Goal: Task Accomplishment & Management: Manage account settings

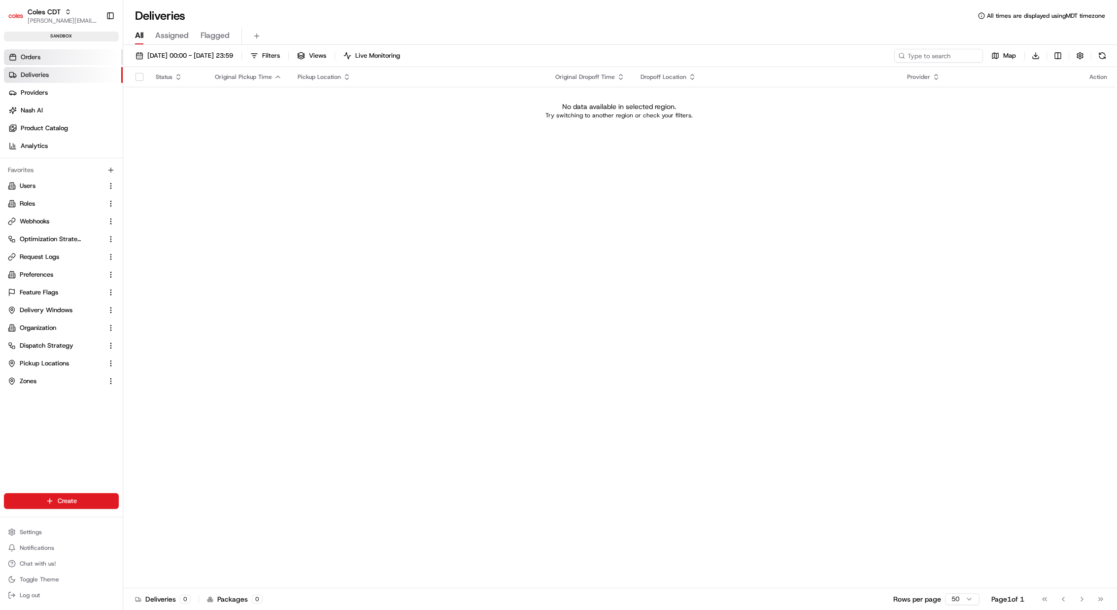
click at [66, 63] on link "Orders" at bounding box center [63, 57] width 119 height 16
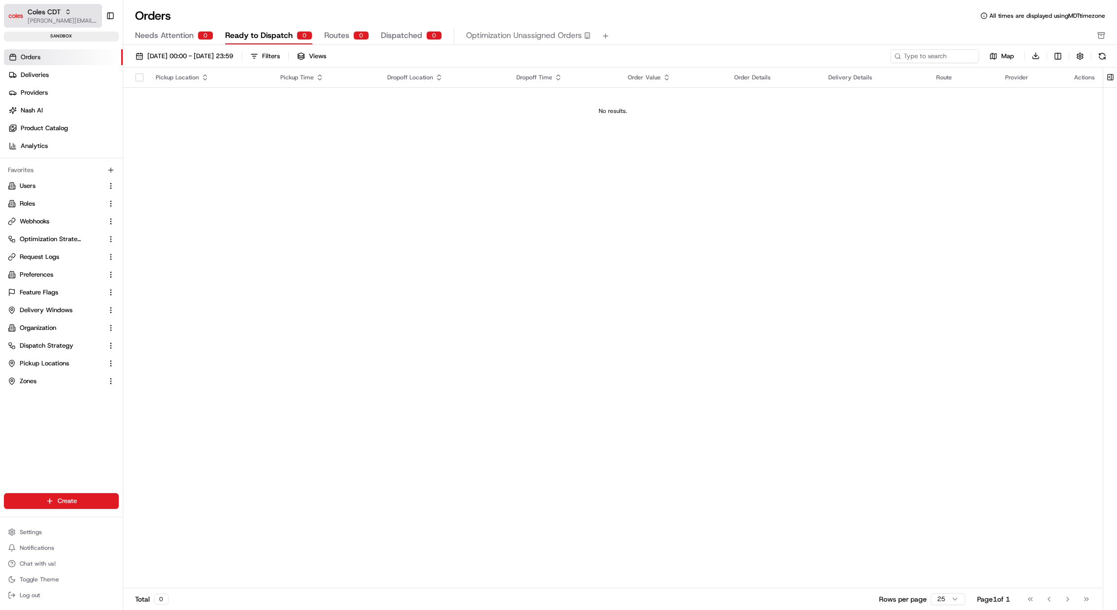
click at [52, 19] on span "[PERSON_NAME][EMAIL_ADDRESS][DOMAIN_NAME]" at bounding box center [63, 21] width 70 height 8
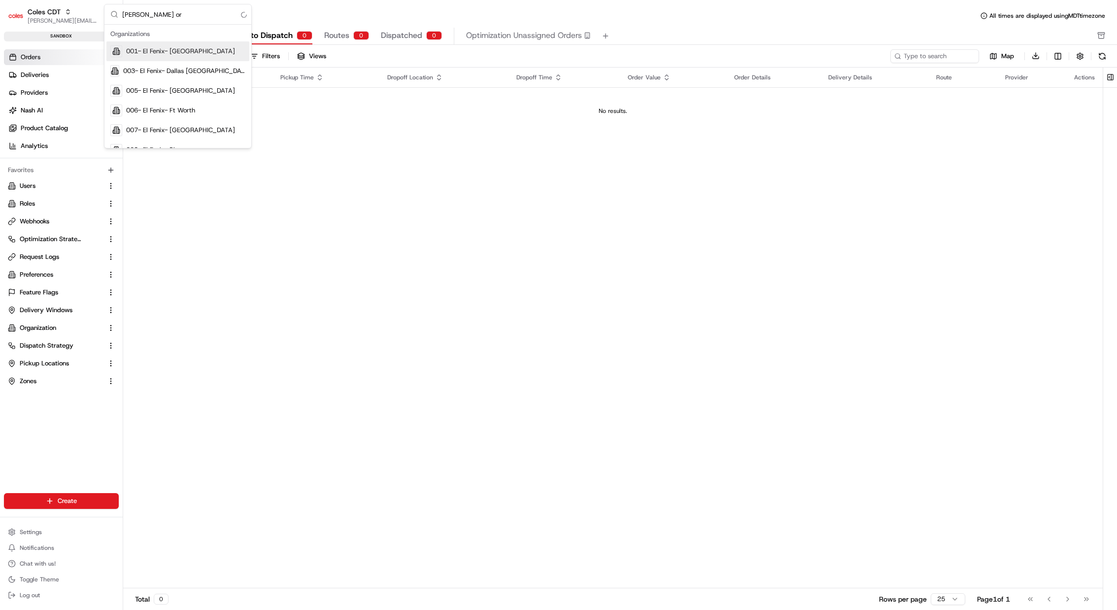
type input "nash org"
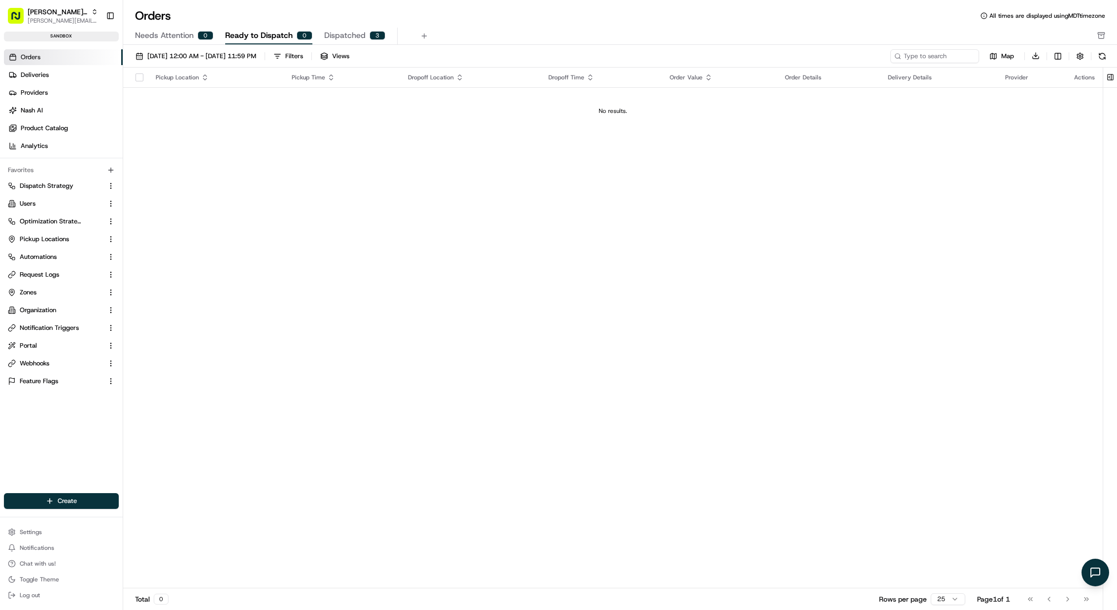
click at [658, 20] on div "Orders All times are displayed using MDT timezone" at bounding box center [620, 16] width 994 height 16
click at [479, 118] on td "No results." at bounding box center [613, 110] width 980 height 47
click at [71, 9] on div "[PERSON_NAME] Org" at bounding box center [63, 12] width 70 height 10
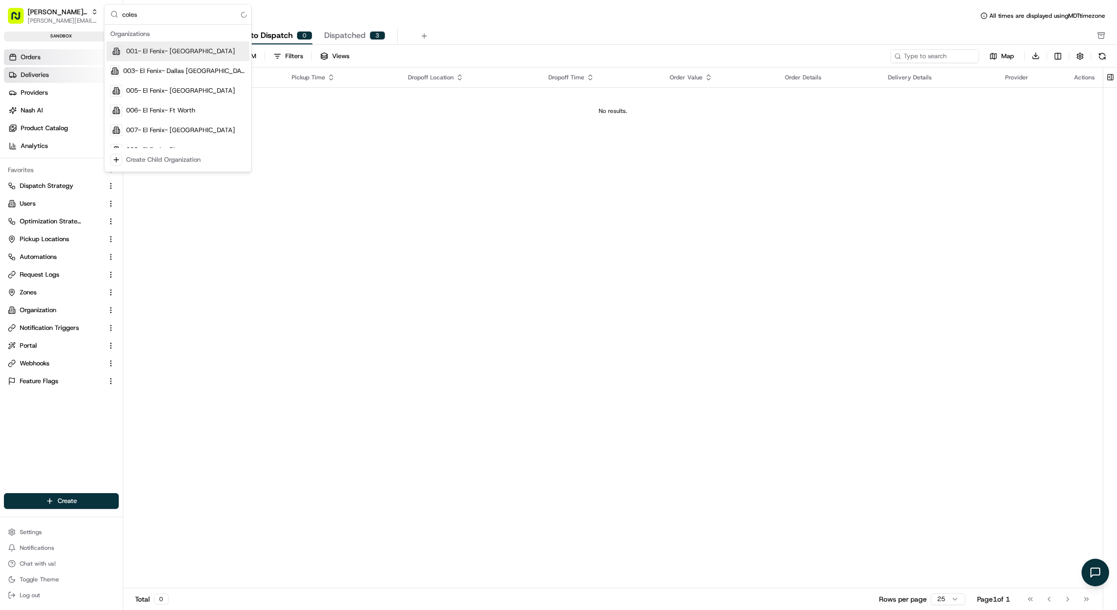
type input "coles"
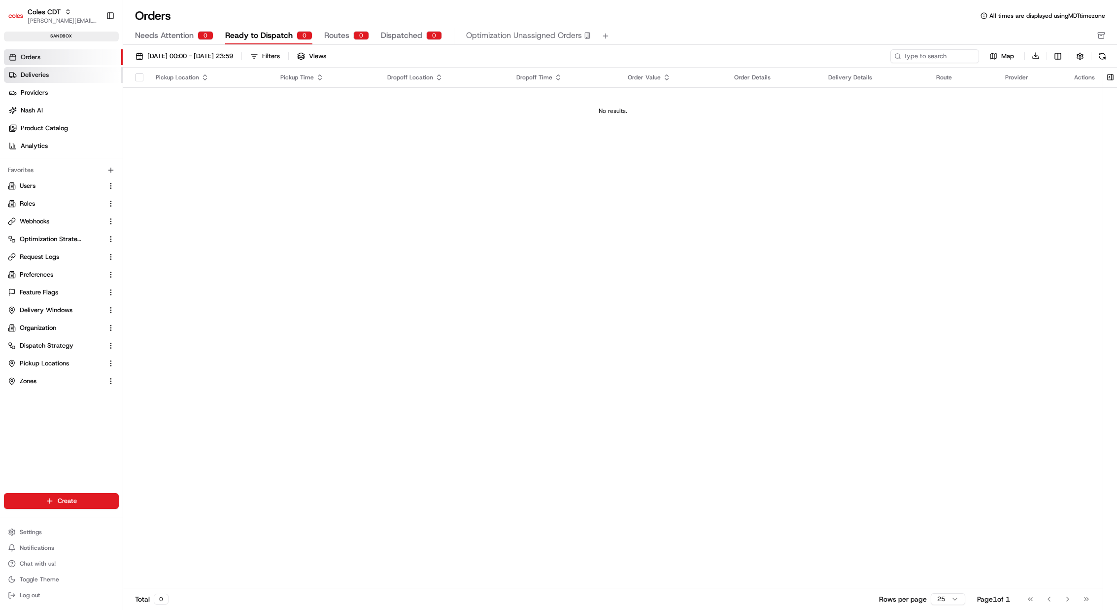
click at [61, 75] on link "Deliveries" at bounding box center [63, 75] width 119 height 16
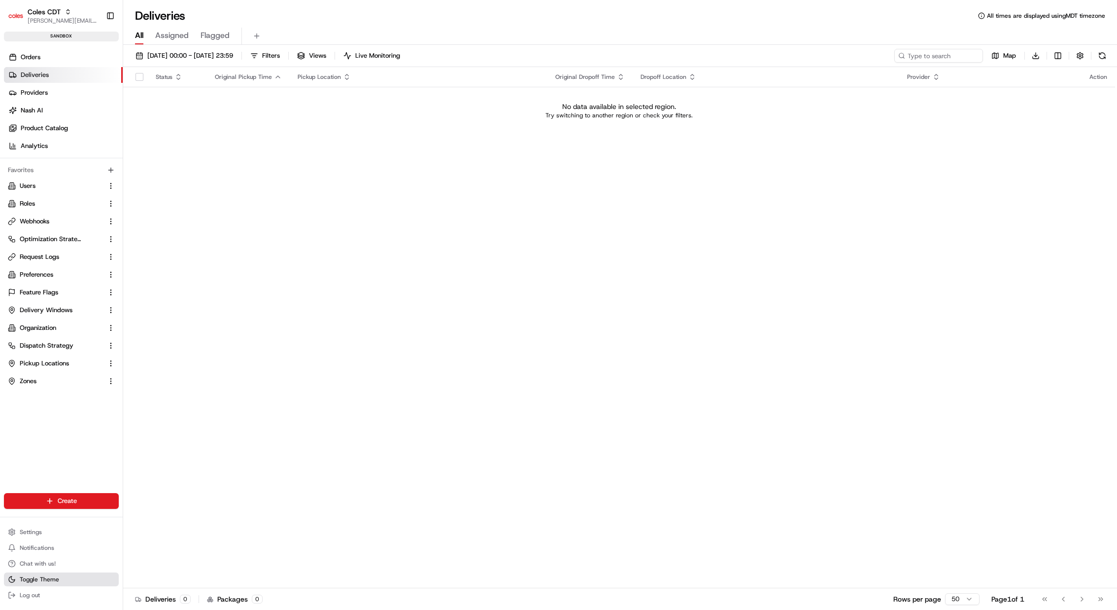
click at [41, 582] on span "Toggle Theme" at bounding box center [39, 579] width 39 height 8
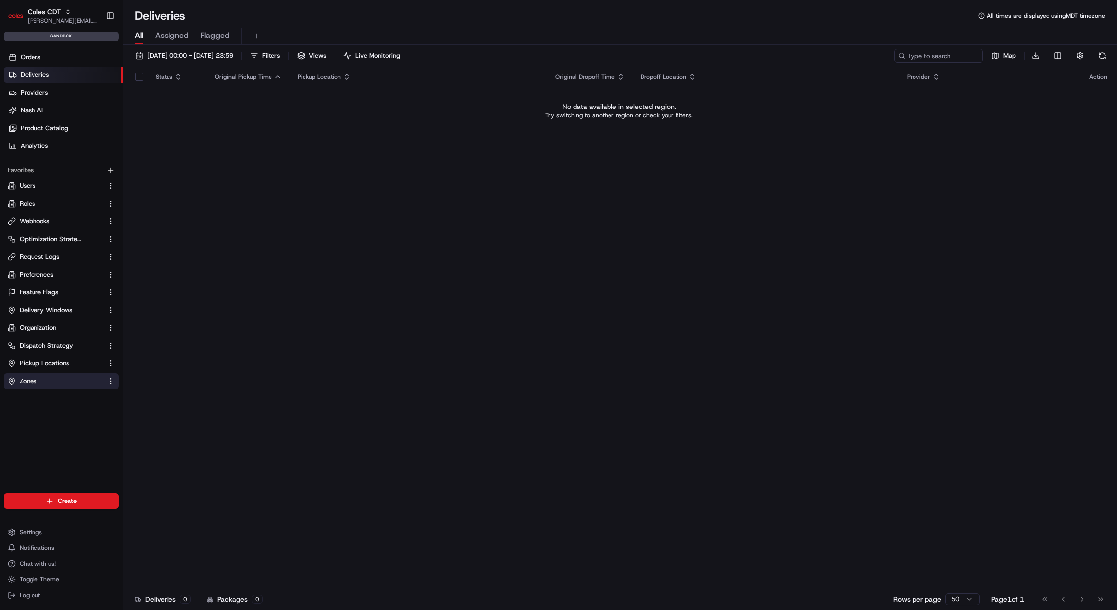
click at [33, 377] on span "Zones" at bounding box center [28, 381] width 17 height 9
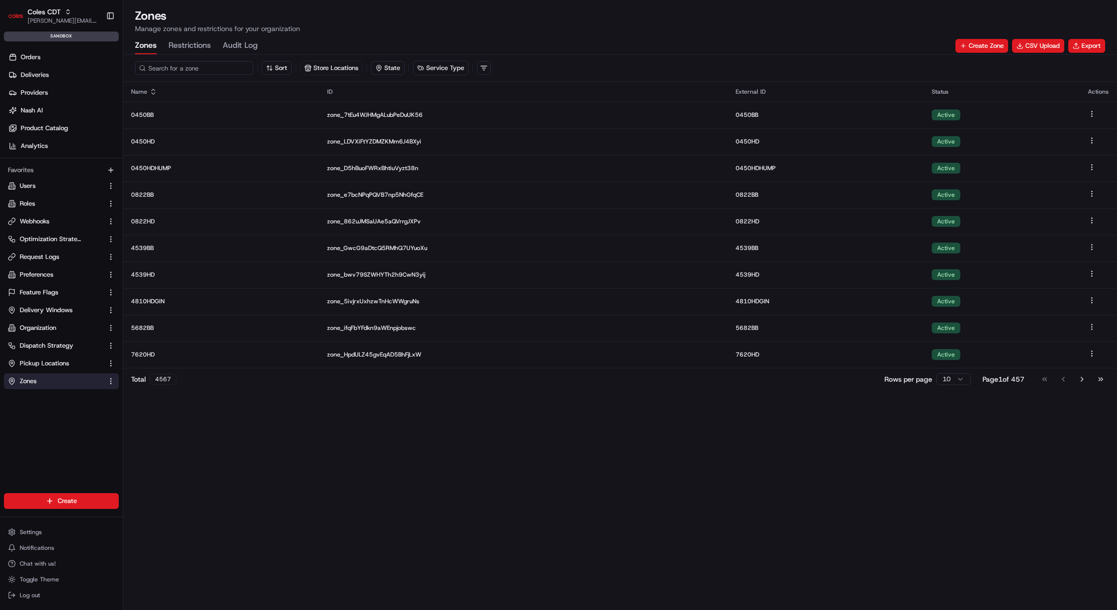
click at [195, 71] on input at bounding box center [194, 68] width 118 height 14
paste input "0456HD"
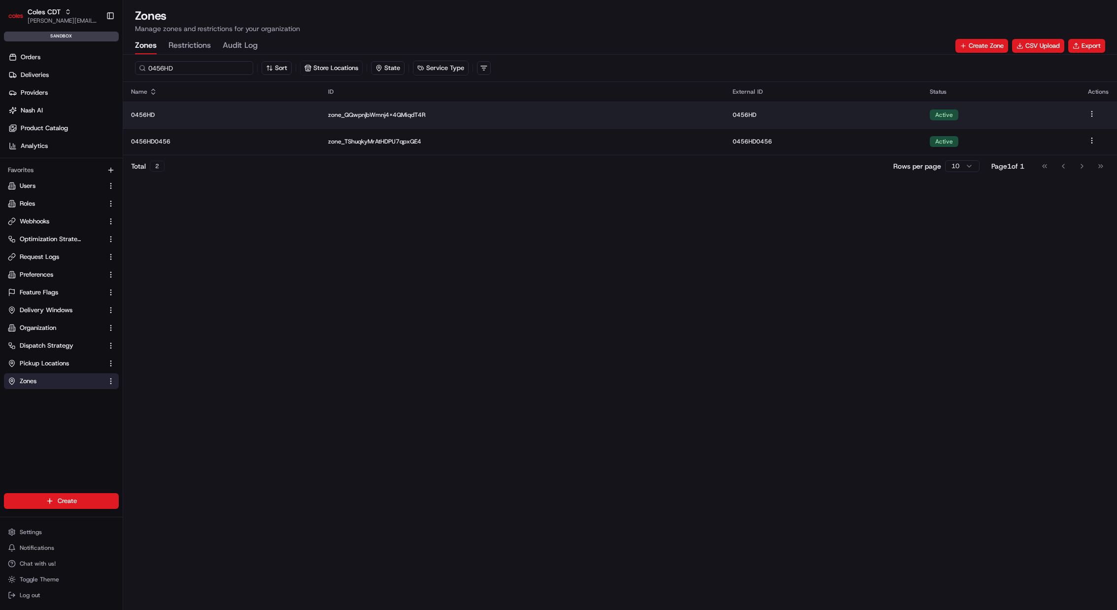
type input "0456HD"
click at [301, 117] on p "0456HD" at bounding box center [221, 115] width 181 height 8
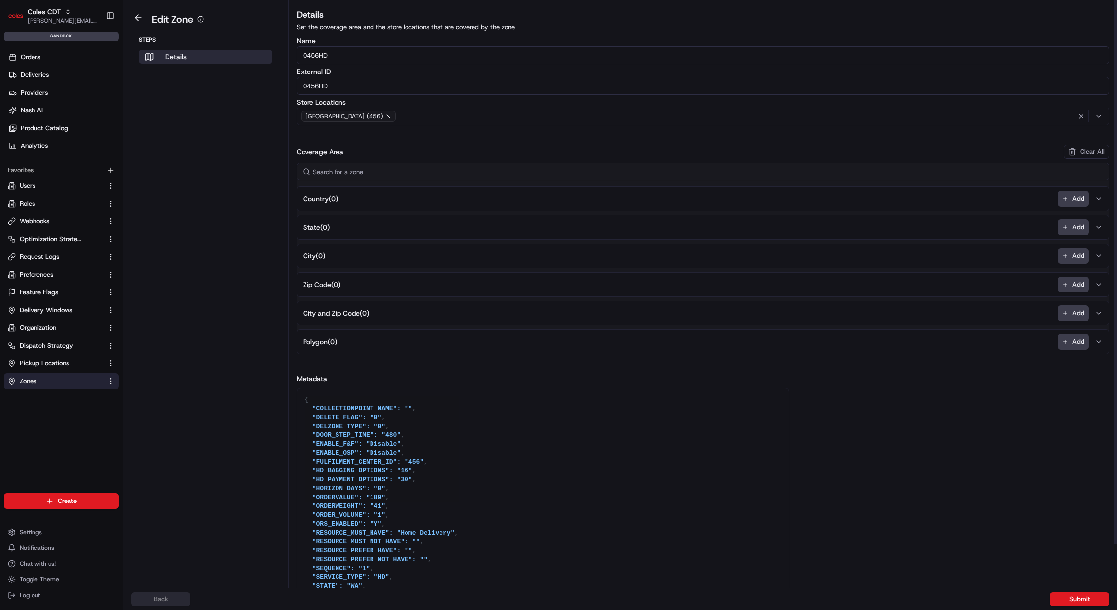
click at [423, 313] on button "City and Zip Code ( 0 ) Add" at bounding box center [703, 313] width 808 height 24
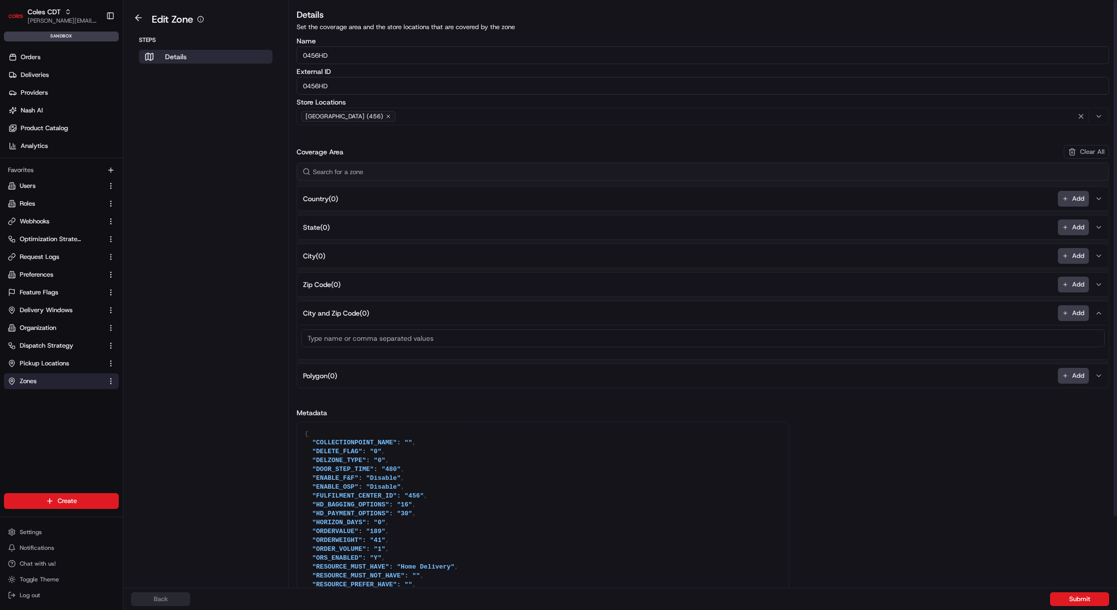
click at [423, 313] on button "City and Zip Code ( 0 ) Add" at bounding box center [703, 313] width 808 height 24
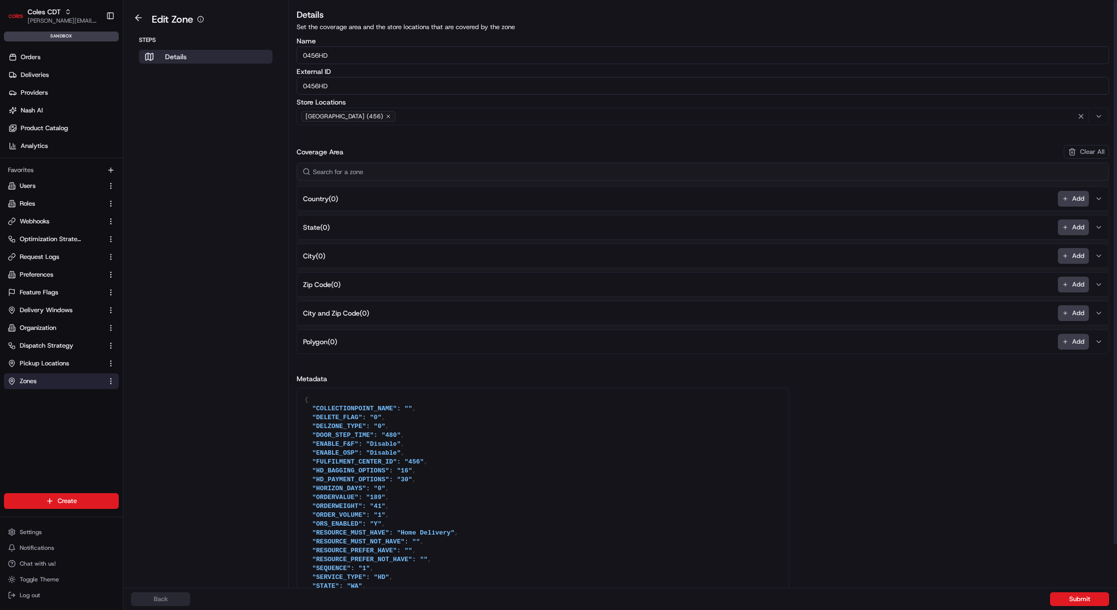
click at [231, 300] on aside "Edit Zone Steps Details" at bounding box center [206, 294] width 166 height 588
click at [139, 23] on button at bounding box center [138, 18] width 23 height 12
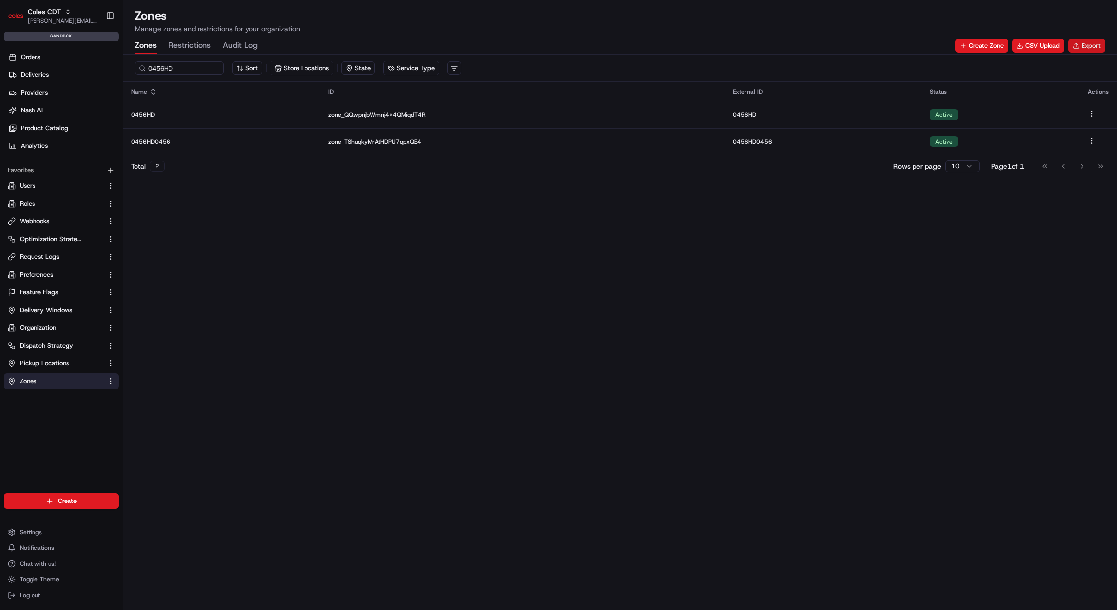
click at [1076, 46] on button "Export" at bounding box center [1087, 46] width 37 height 14
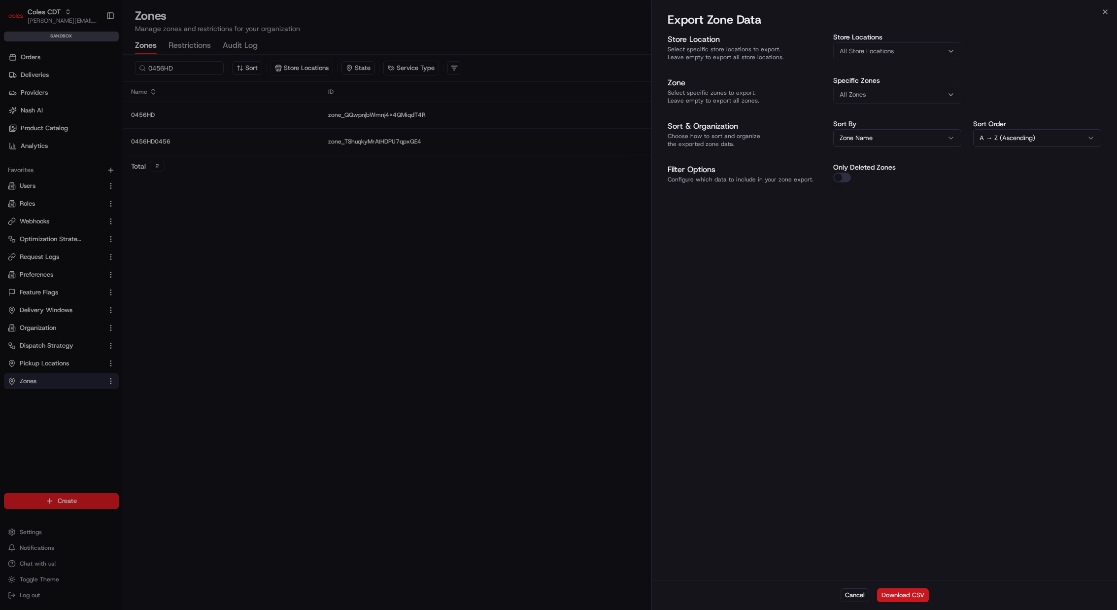
click at [901, 593] on button "Download CSV" at bounding box center [903, 595] width 52 height 14
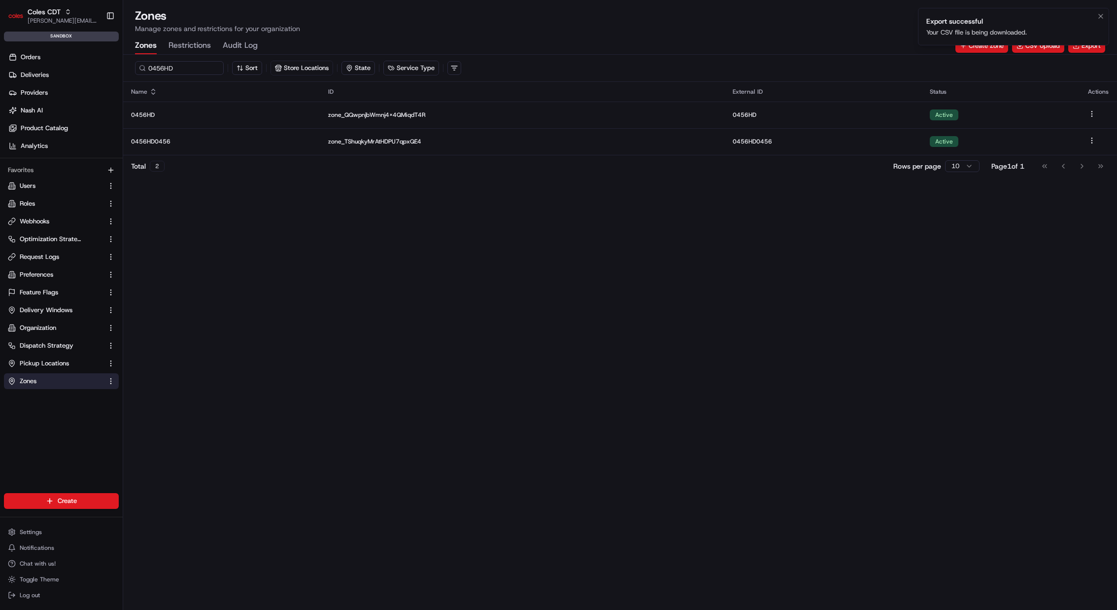
click at [1081, 21] on li "Export successful Your CSV file is being downloaded." at bounding box center [1013, 26] width 191 height 37
click at [1103, 16] on icon "Notifications (F8)" at bounding box center [1101, 16] width 8 height 8
click at [1087, 27] on p "Manage zones and restrictions for your organization" at bounding box center [620, 29] width 971 height 10
click at [1087, 43] on button "Export" at bounding box center [1087, 46] width 37 height 14
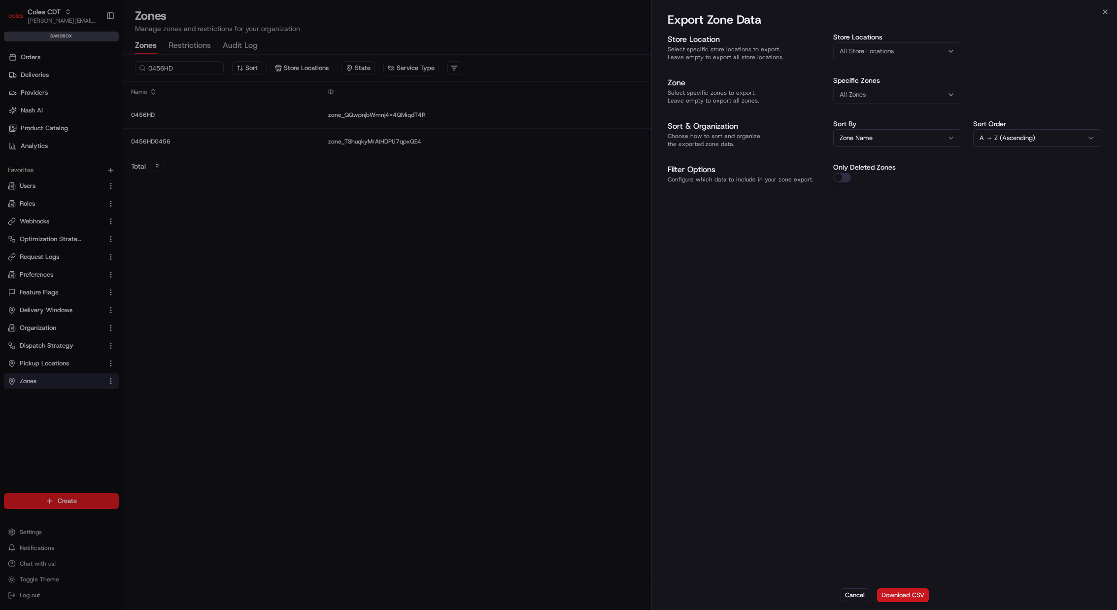
click at [916, 596] on button "Download CSV" at bounding box center [903, 595] width 52 height 14
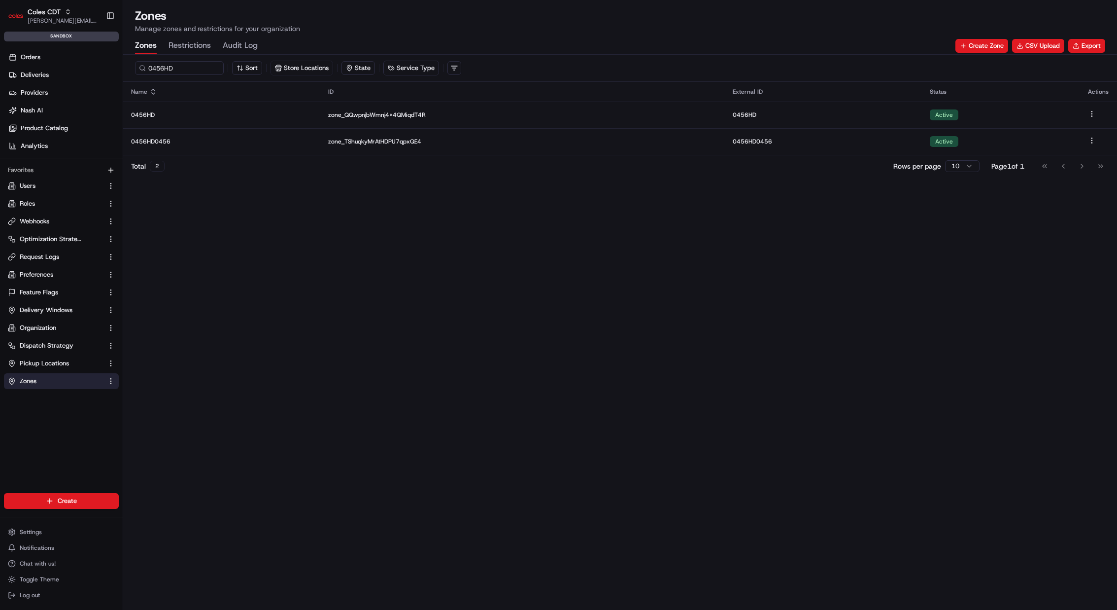
click at [684, 38] on div "Zones Restrictions Audit Log Create Zone CSV Upload Export" at bounding box center [620, 45] width 971 height 17
click at [568, 39] on div "Zones Restrictions Audit Log Create Zone CSV Upload Export" at bounding box center [620, 45] width 971 height 17
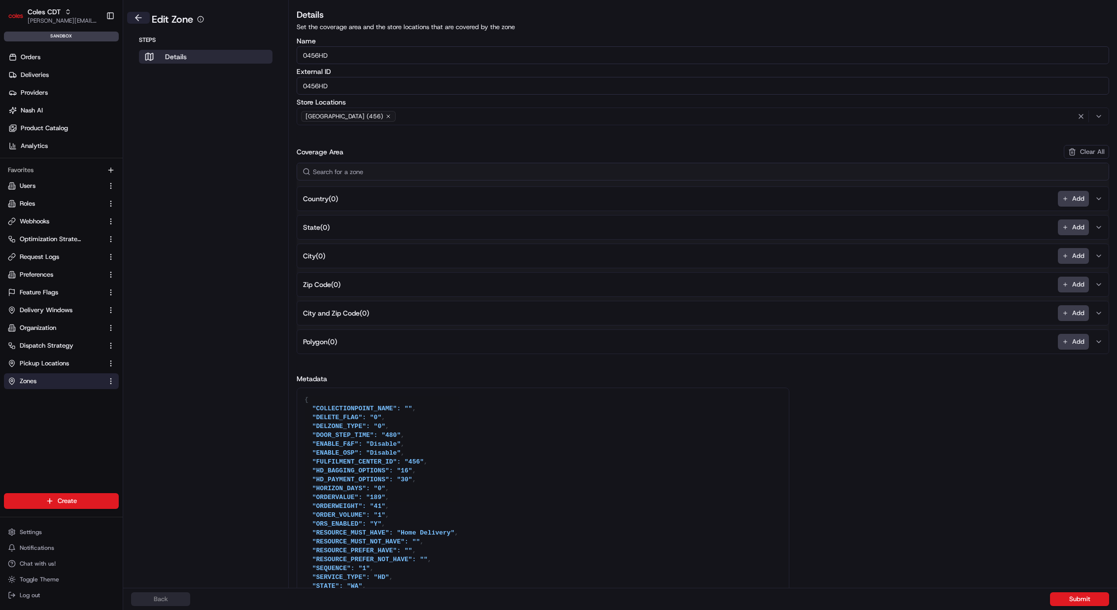
click at [131, 16] on button at bounding box center [138, 18] width 23 height 12
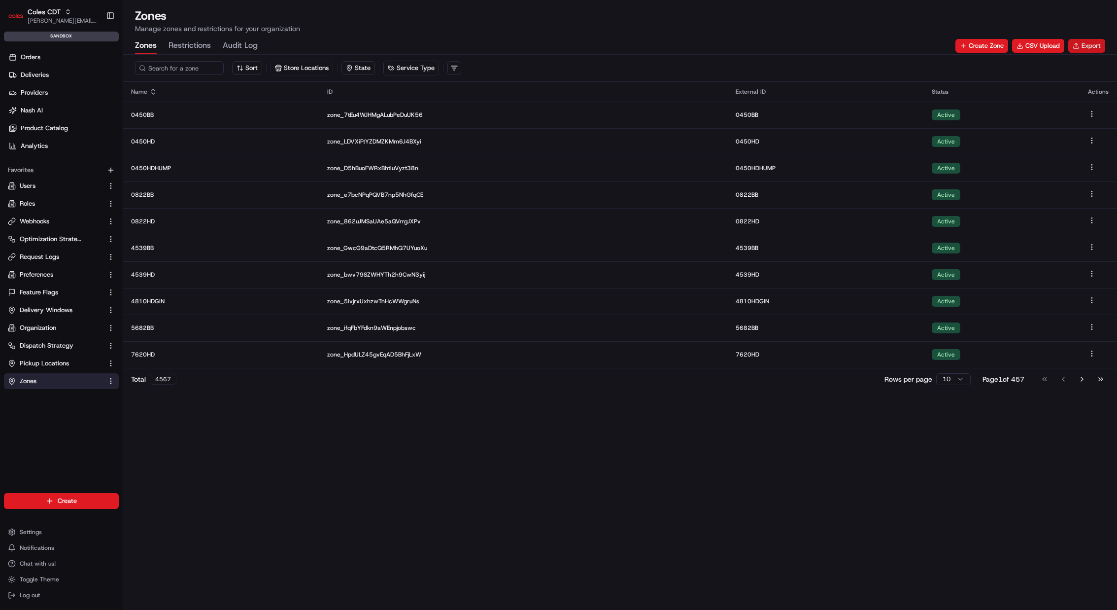
click at [1086, 45] on button "Export" at bounding box center [1087, 46] width 37 height 14
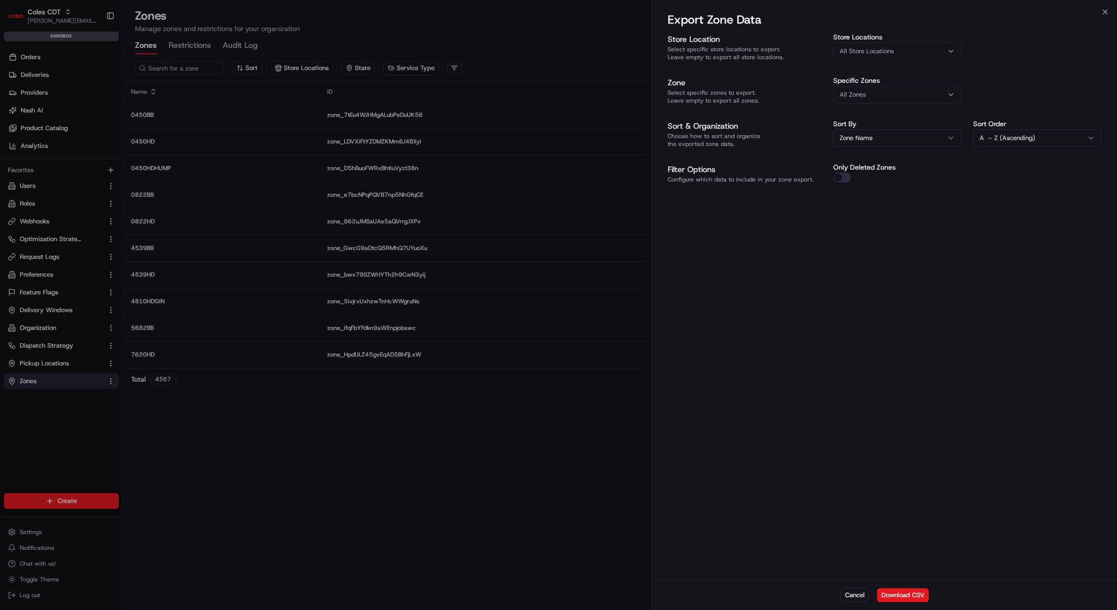
click at [590, 497] on div at bounding box center [558, 305] width 1117 height 610
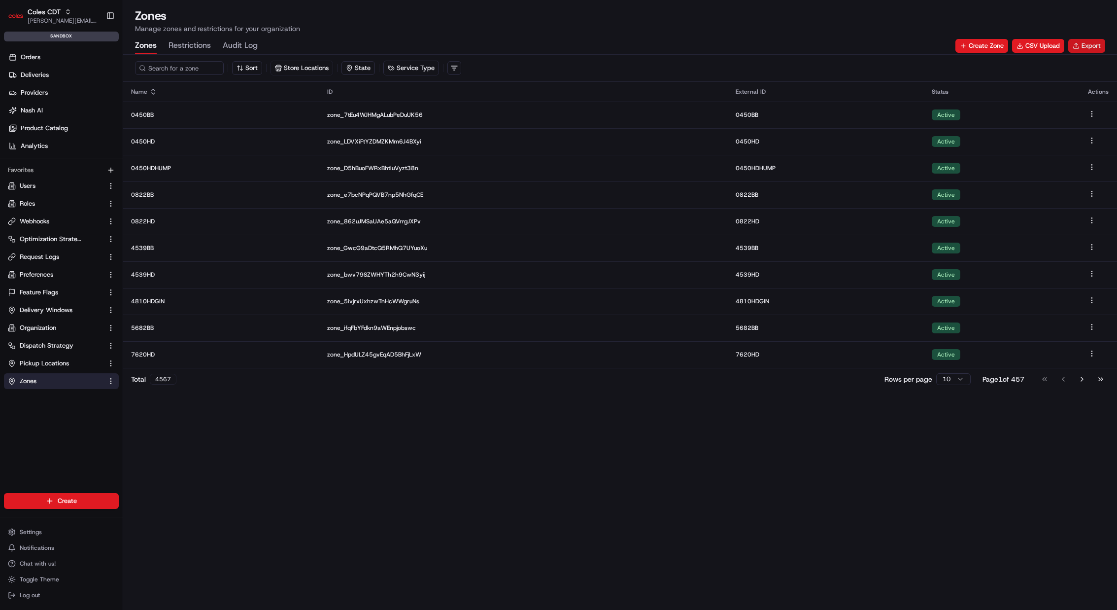
click at [1084, 48] on button "Export" at bounding box center [1087, 46] width 37 height 14
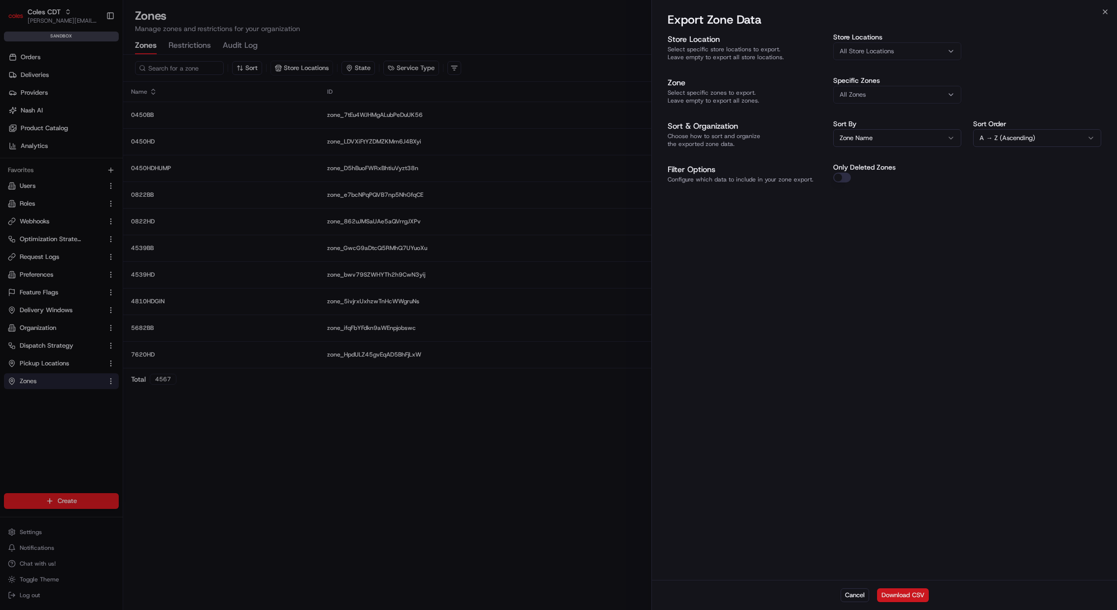
click at [907, 593] on button "Download CSV" at bounding box center [903, 595] width 52 height 14
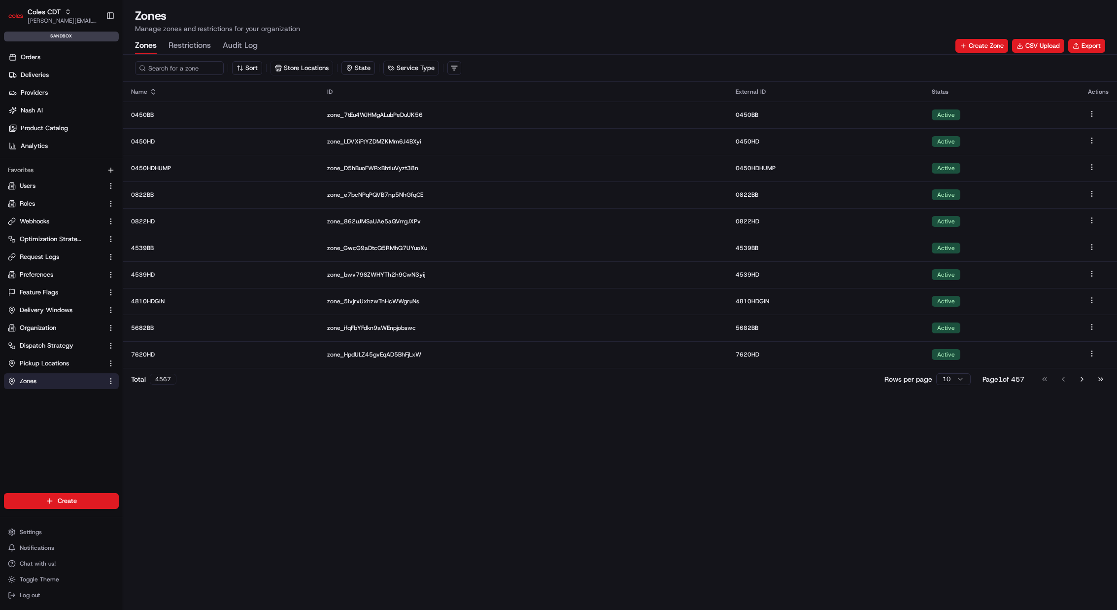
click at [842, 18] on h1 "Zones" at bounding box center [620, 16] width 971 height 16
click at [1086, 46] on button "Export" at bounding box center [1087, 46] width 37 height 14
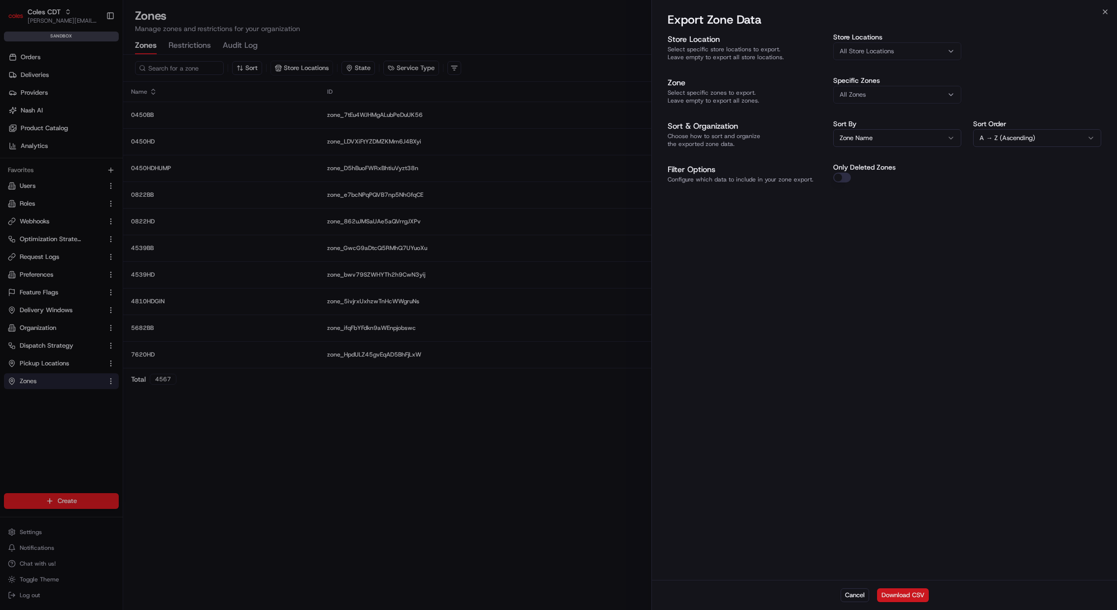
click at [915, 591] on button "Download CSV" at bounding box center [903, 595] width 52 height 14
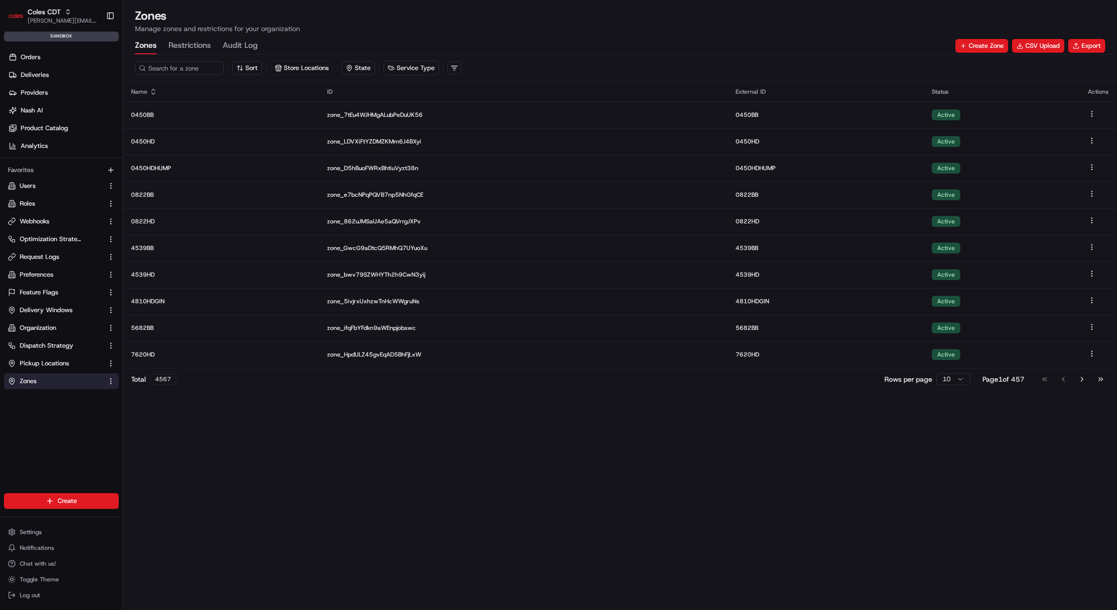
click at [985, 2] on div "Zones Manage zones and restrictions for your organization Zones Restrictions Au…" at bounding box center [620, 27] width 994 height 55
click at [162, 69] on input at bounding box center [194, 68] width 118 height 14
paste input "4649HDINGH"
type input "4649HDINGH"
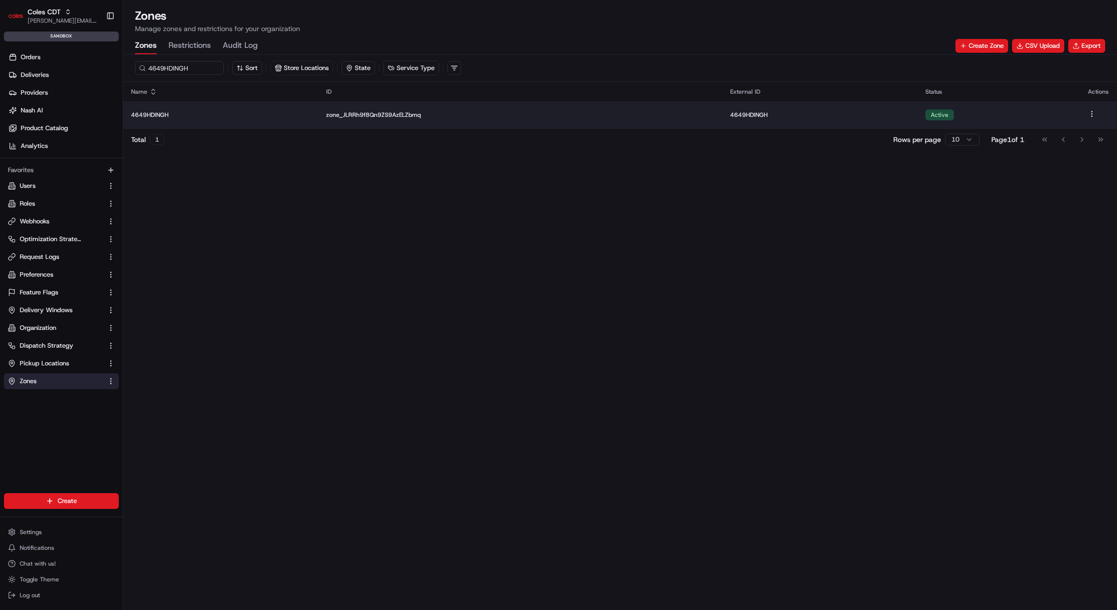
click at [256, 119] on td "4649HDINGH" at bounding box center [220, 115] width 195 height 27
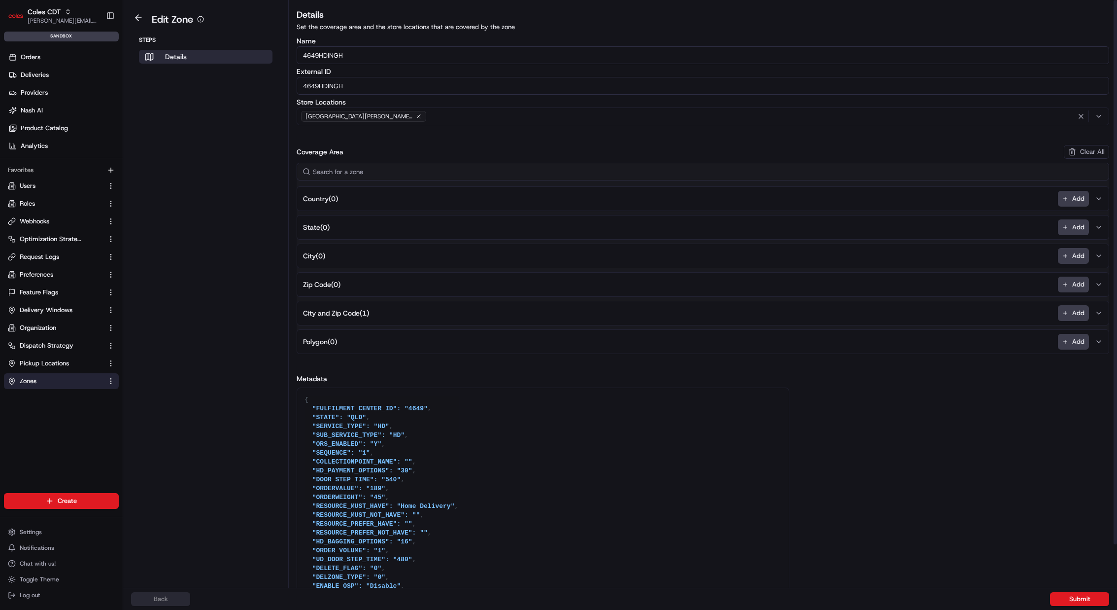
click at [376, 312] on button "City and Zip Code ( 1 ) Add" at bounding box center [703, 313] width 808 height 24
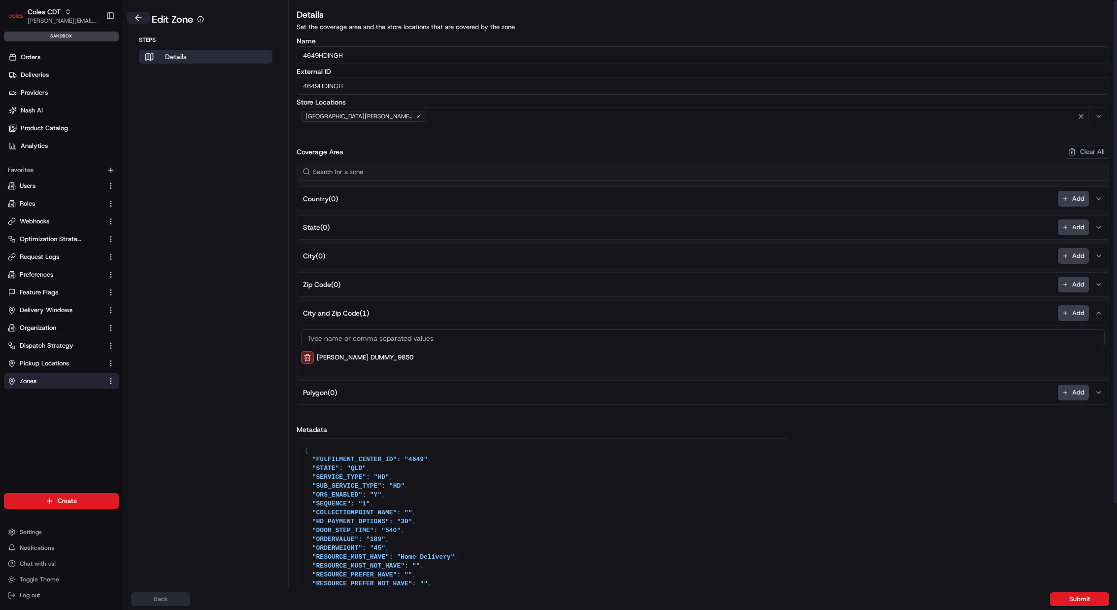
click at [134, 20] on button at bounding box center [138, 18] width 23 height 12
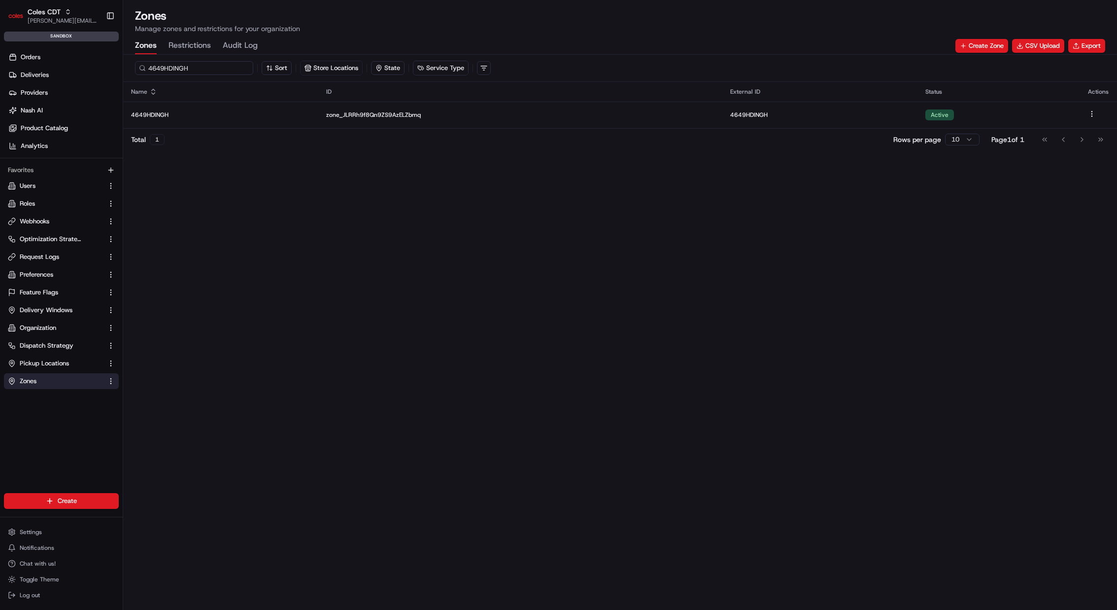
click at [172, 65] on input "4649HDINGH" at bounding box center [194, 68] width 118 height 14
paste input "7992BBNT"
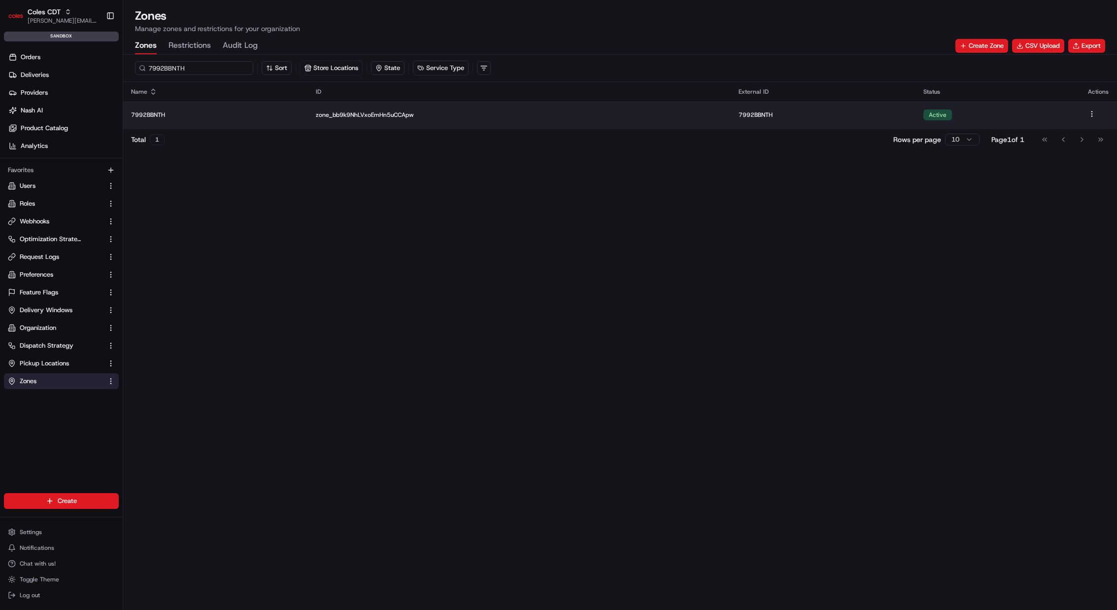
type input "7992BBNTH"
click at [274, 111] on p "7992BBNTH" at bounding box center [215, 115] width 169 height 8
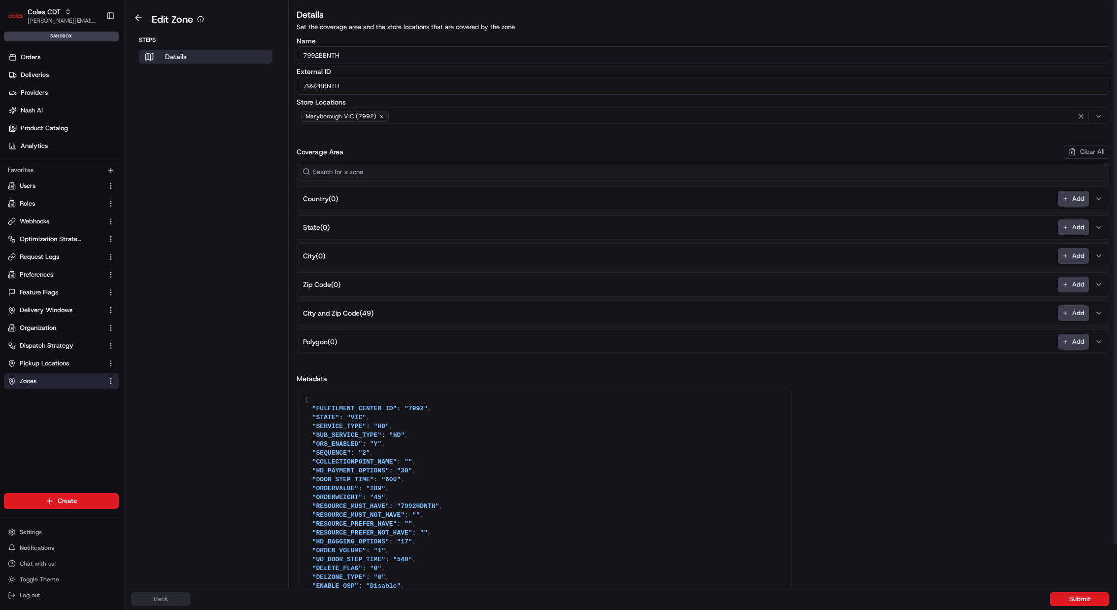
click at [385, 313] on button "City and Zip Code ( 49 ) Add" at bounding box center [703, 313] width 808 height 24
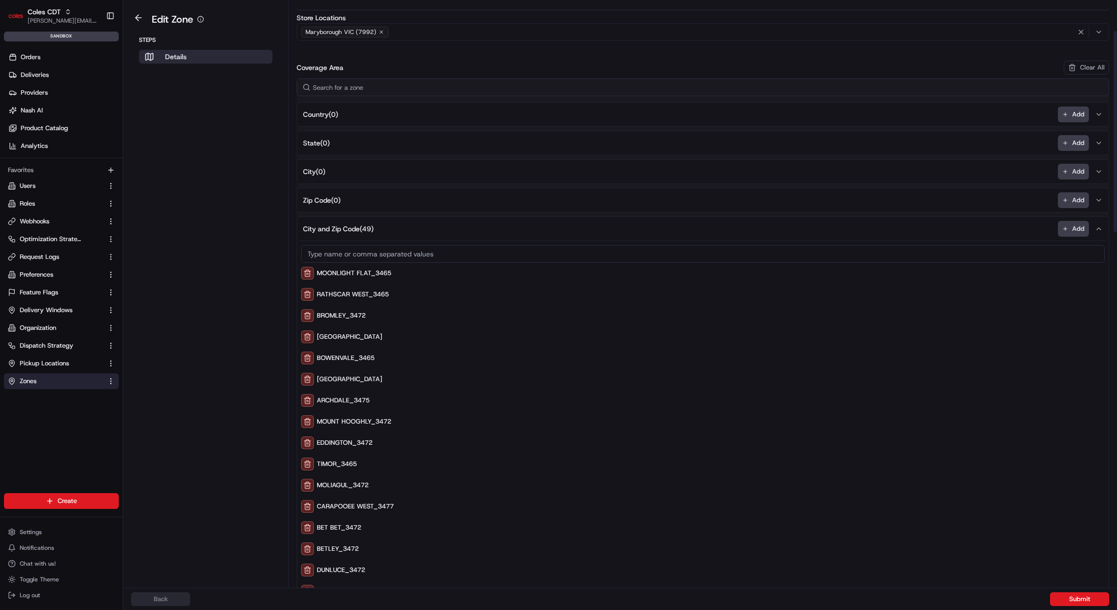
scroll to position [224, 0]
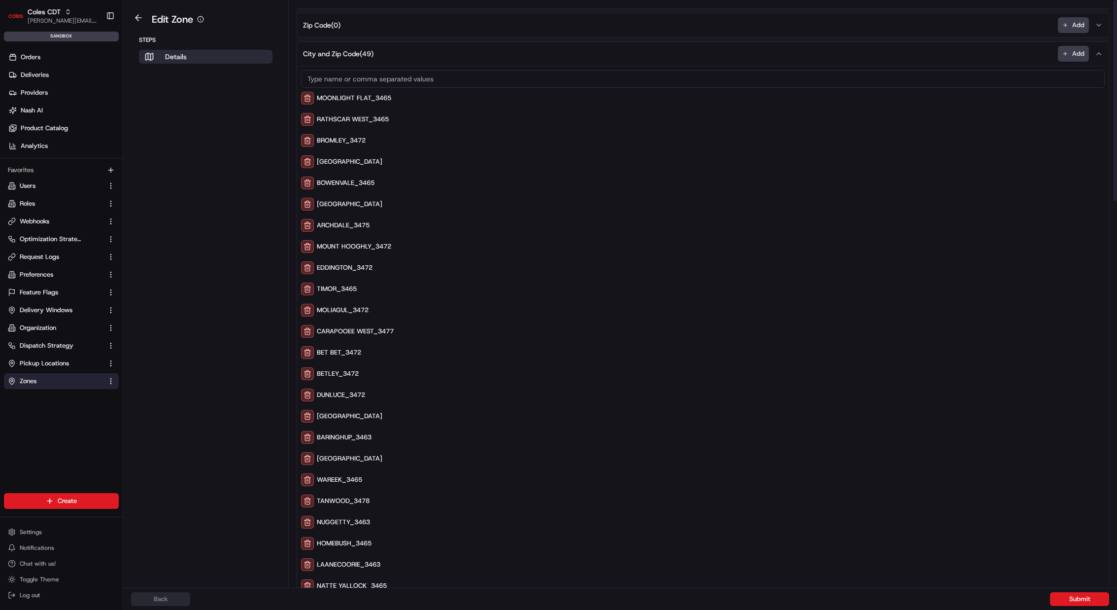
scroll to position [0, 0]
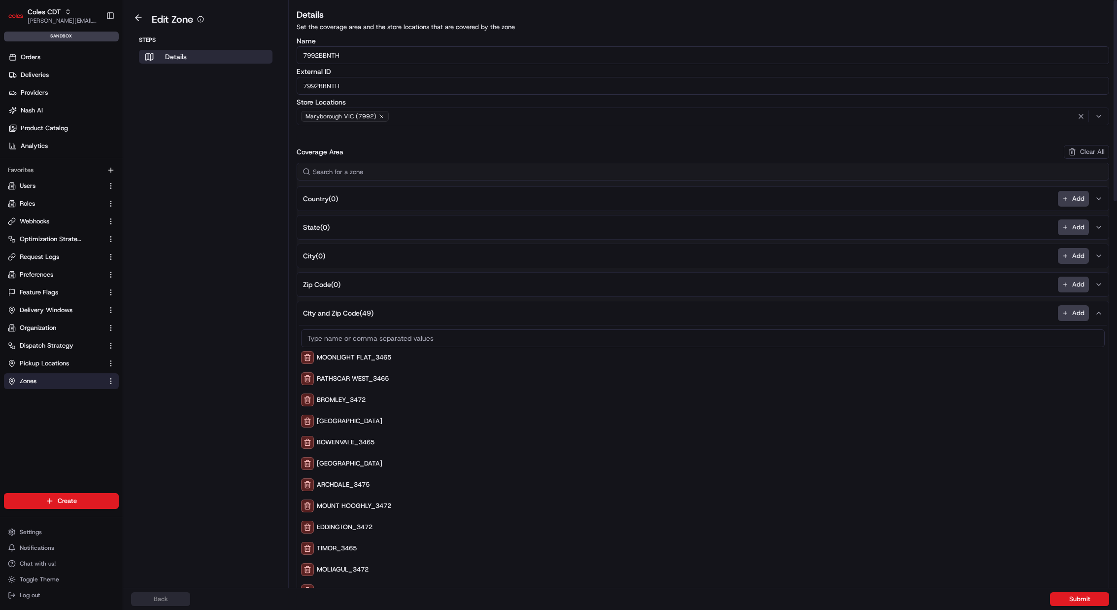
click at [193, 239] on aside "Edit Zone Steps Details" at bounding box center [206, 294] width 166 height 588
click at [1045, 27] on p "Set the coverage area and the store locations that are covered by the zone" at bounding box center [703, 27] width 813 height 9
